Goal: Task Accomplishment & Management: Manage account settings

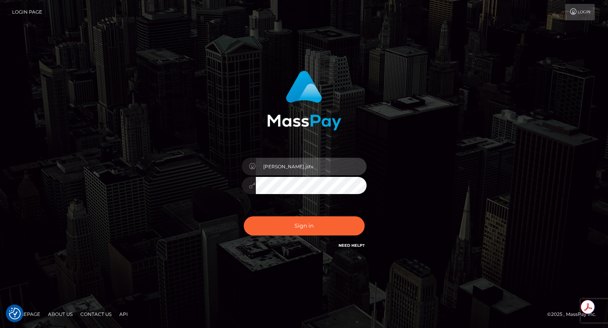
click at [305, 163] on input "roberto.jstv" at bounding box center [311, 167] width 111 height 18
type input "roberto.ama"
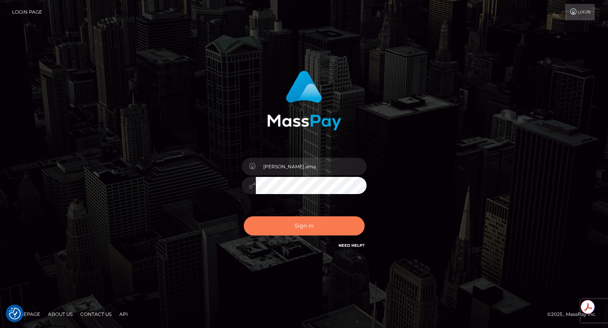
click at [304, 225] on button "Sign in" at bounding box center [304, 225] width 121 height 19
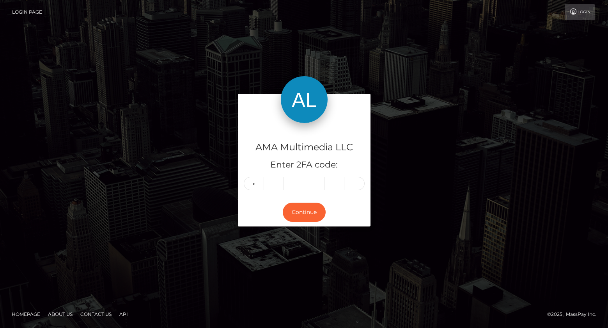
type input "3"
type input "8"
type input "9"
type input "3"
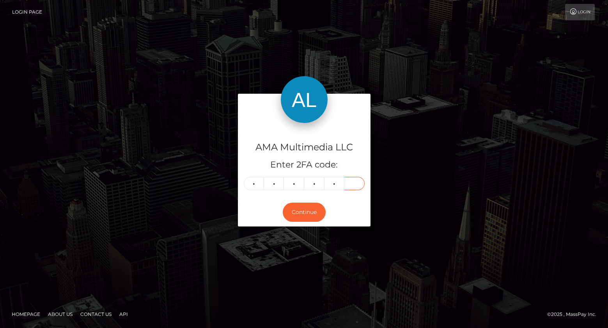
type input "8"
